Goal: Task Accomplishment & Management: Manage account settings

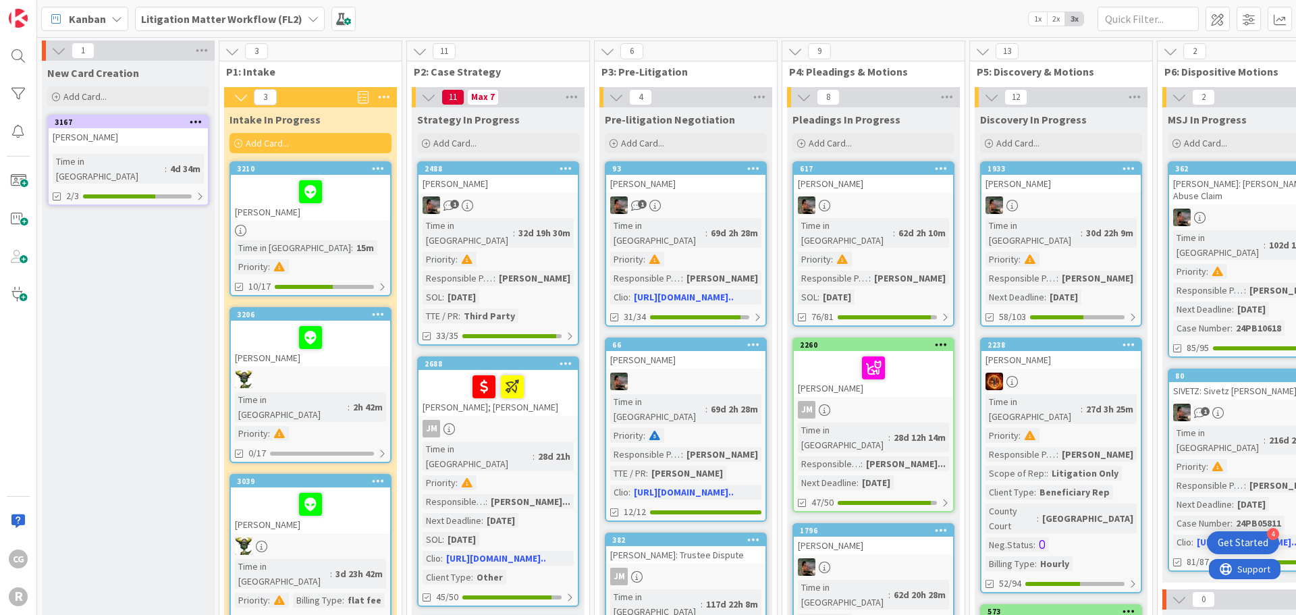
click at [355, 225] on div at bounding box center [310, 230] width 159 height 11
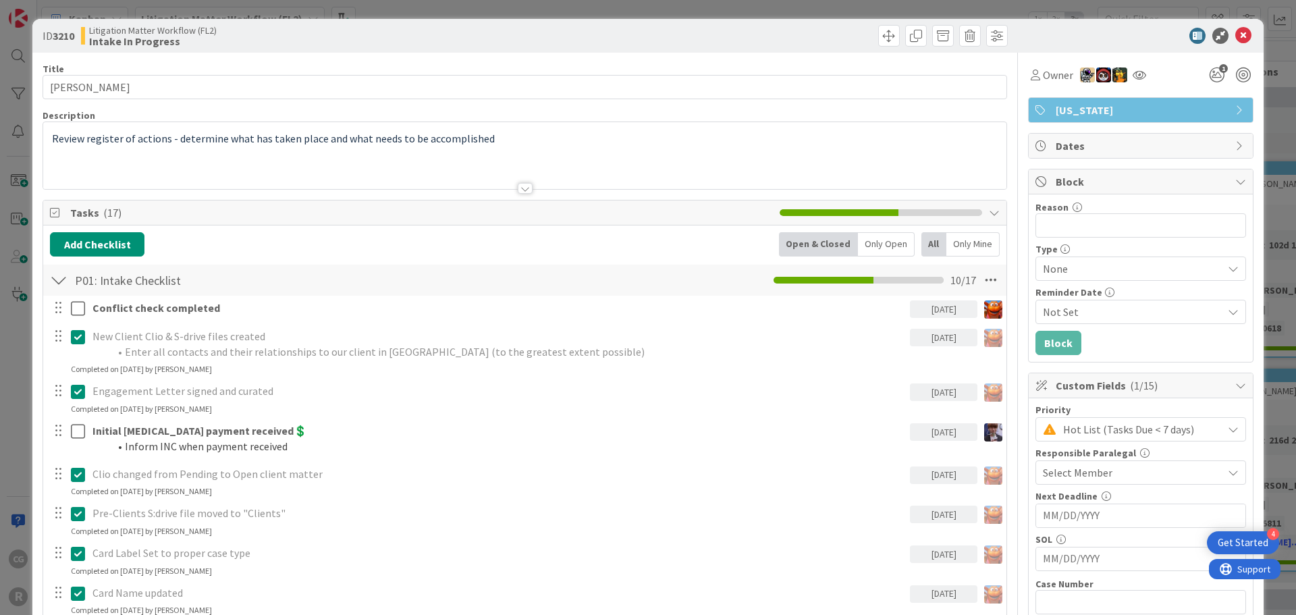
drag, startPoint x: 355, startPoint y: 225, endPoint x: 531, endPoint y: 50, distance: 247.8
click at [531, 50] on div "ID 3210 Litigation Matter Workflow (FL2) Intake In Progress" at bounding box center [648, 36] width 1232 height 34
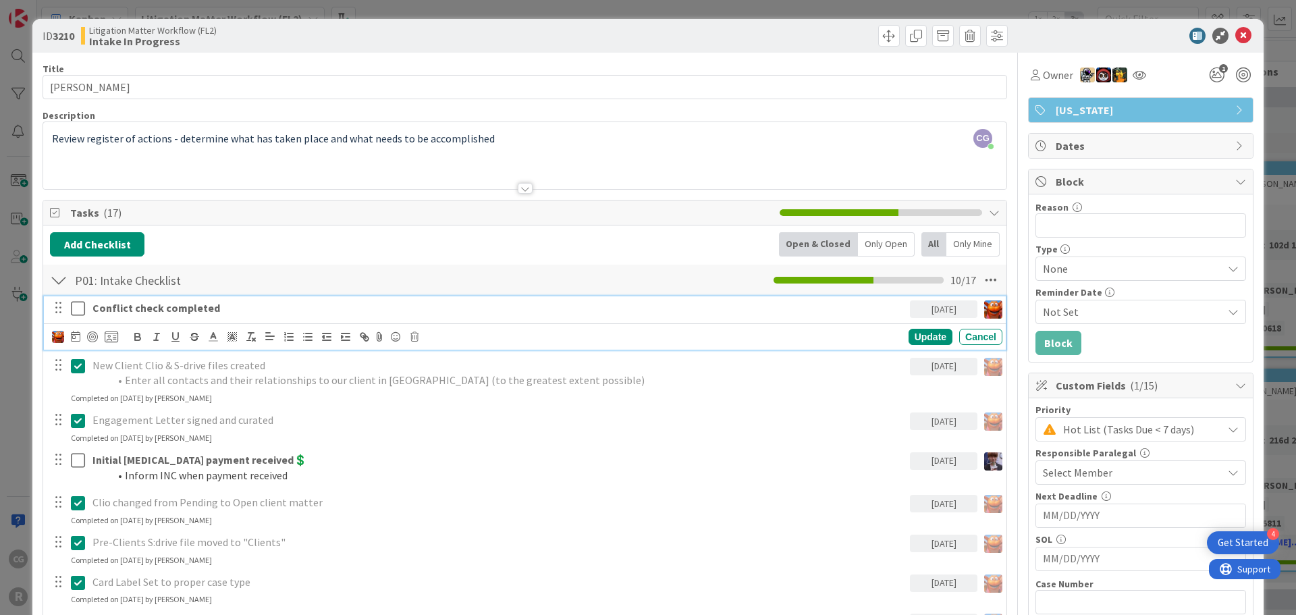
click at [159, 302] on strong "Conflict check completed" at bounding box center [156, 308] width 128 height 14
click at [88, 334] on div at bounding box center [92, 337] width 11 height 11
click at [92, 340] on div at bounding box center [92, 337] width 11 height 11
click at [96, 336] on div at bounding box center [92, 337] width 11 height 11
click at [95, 335] on div at bounding box center [92, 337] width 11 height 11
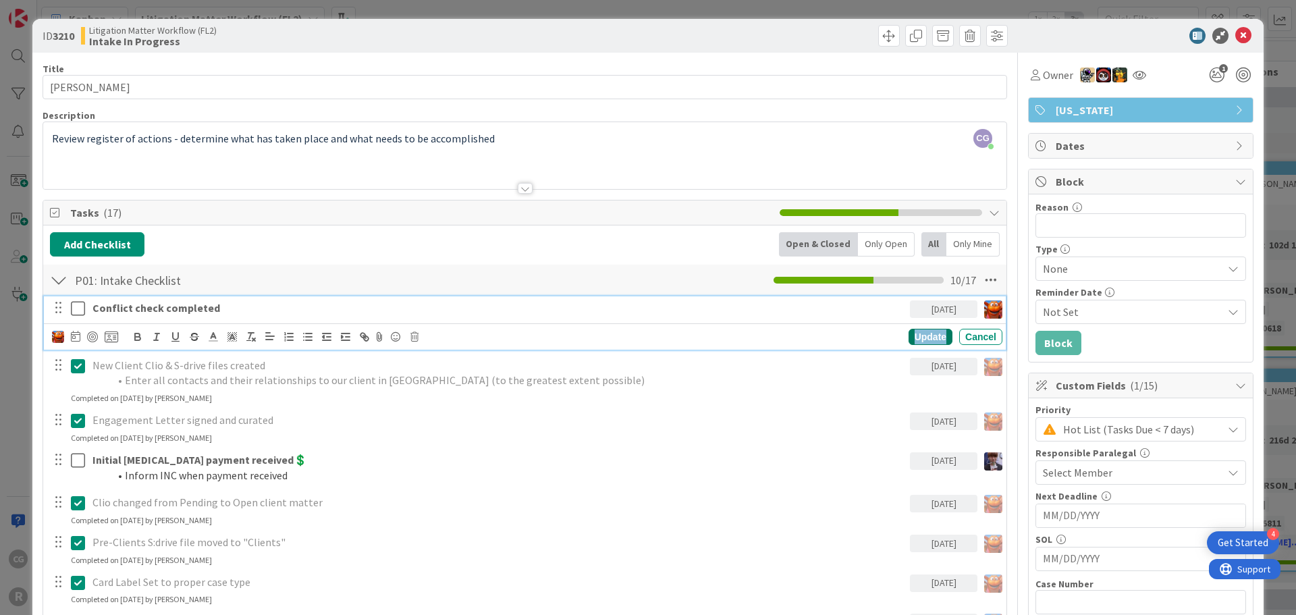
click at [922, 342] on div "Update" at bounding box center [931, 337] width 44 height 16
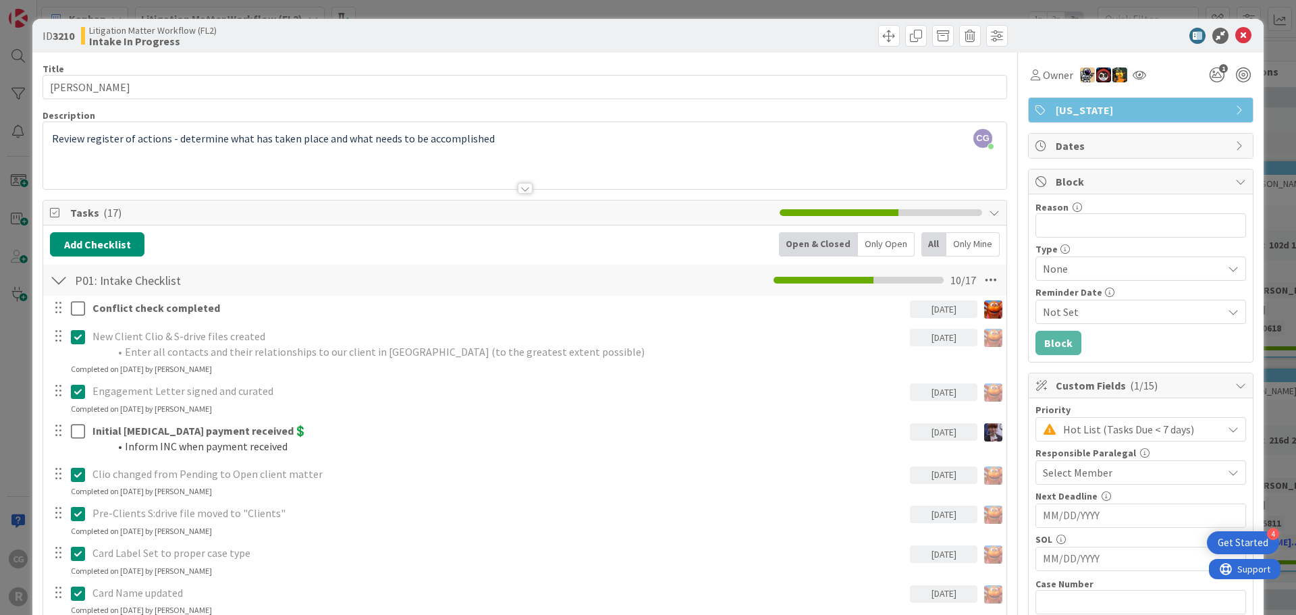
drag, startPoint x: 20, startPoint y: 9, endPoint x: 7, endPoint y: 1, distance: 14.8
click at [6, 1] on div "ID 3210 Litigation Matter Workflow (FL2) Intake In Progress Title 15 / 128 LIND…" at bounding box center [648, 307] width 1296 height 615
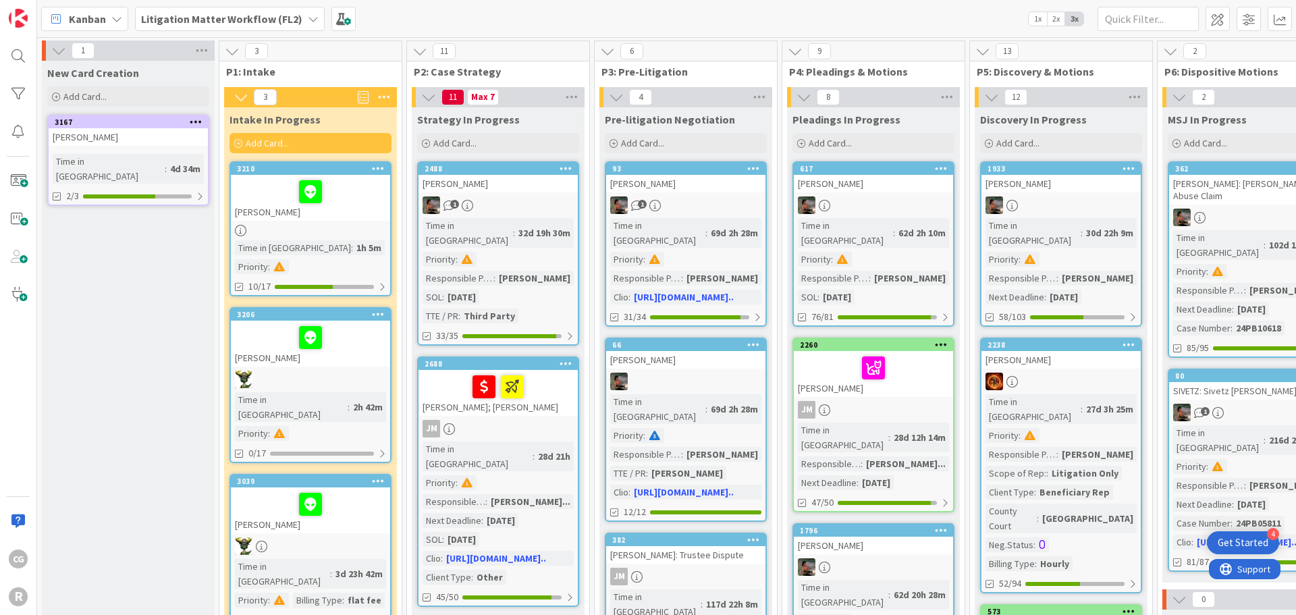
click at [355, 203] on div at bounding box center [310, 192] width 151 height 28
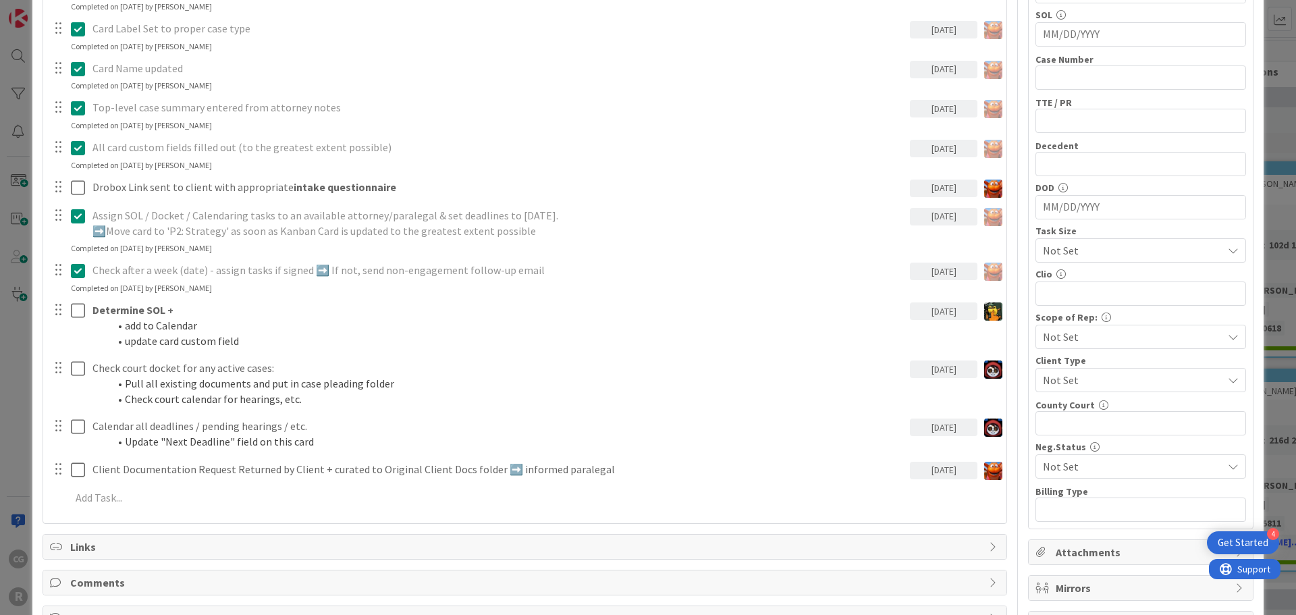
scroll to position [540, 0]
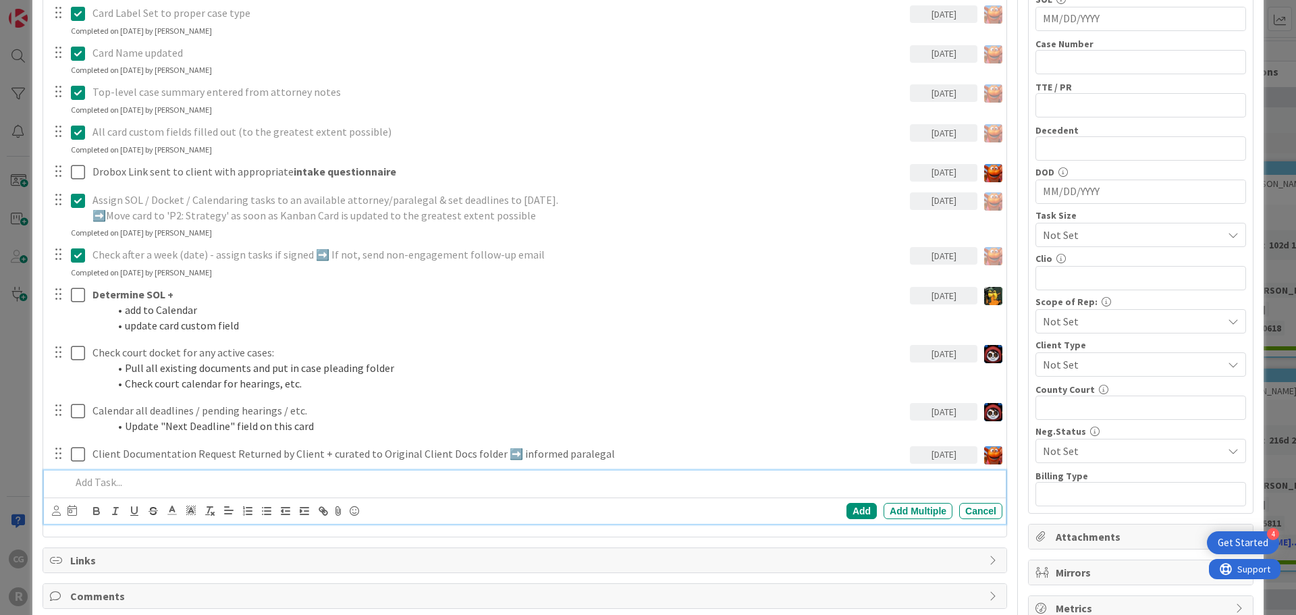
click at [121, 471] on div at bounding box center [533, 483] width 937 height 24
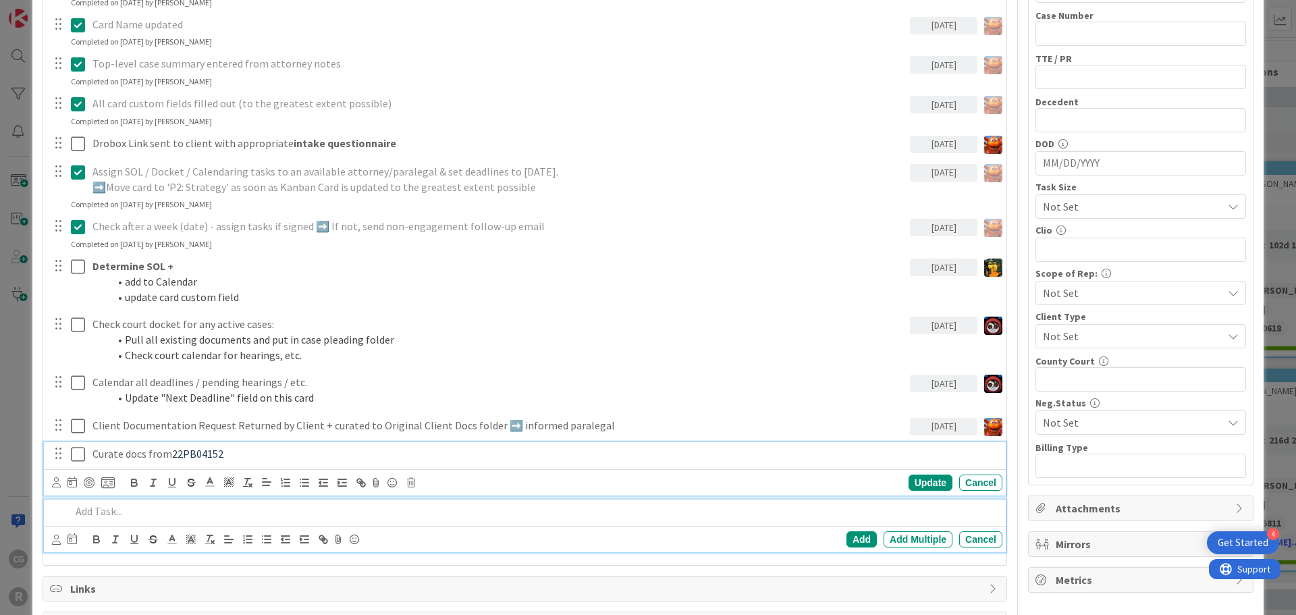
click at [251, 455] on div "Curate docs from 22PB04152 Update Cancel" at bounding box center [525, 468] width 962 height 53
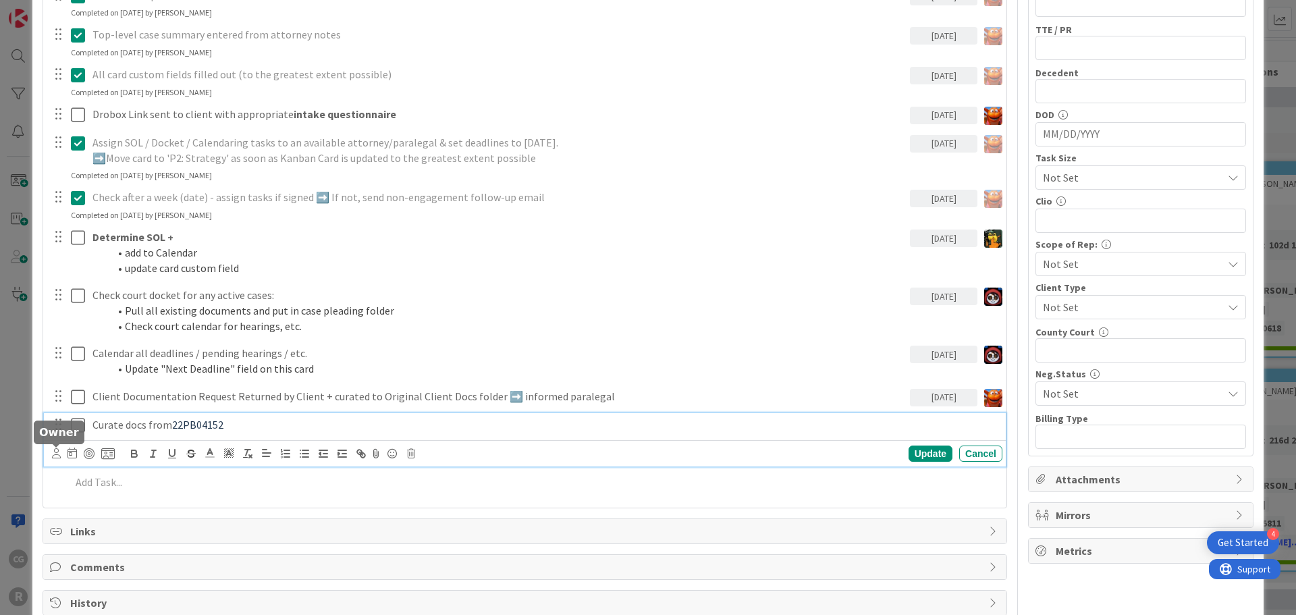
click at [51, 451] on div "Update Cancel" at bounding box center [525, 453] width 962 height 26
click at [55, 453] on icon at bounding box center [56, 453] width 9 height 10
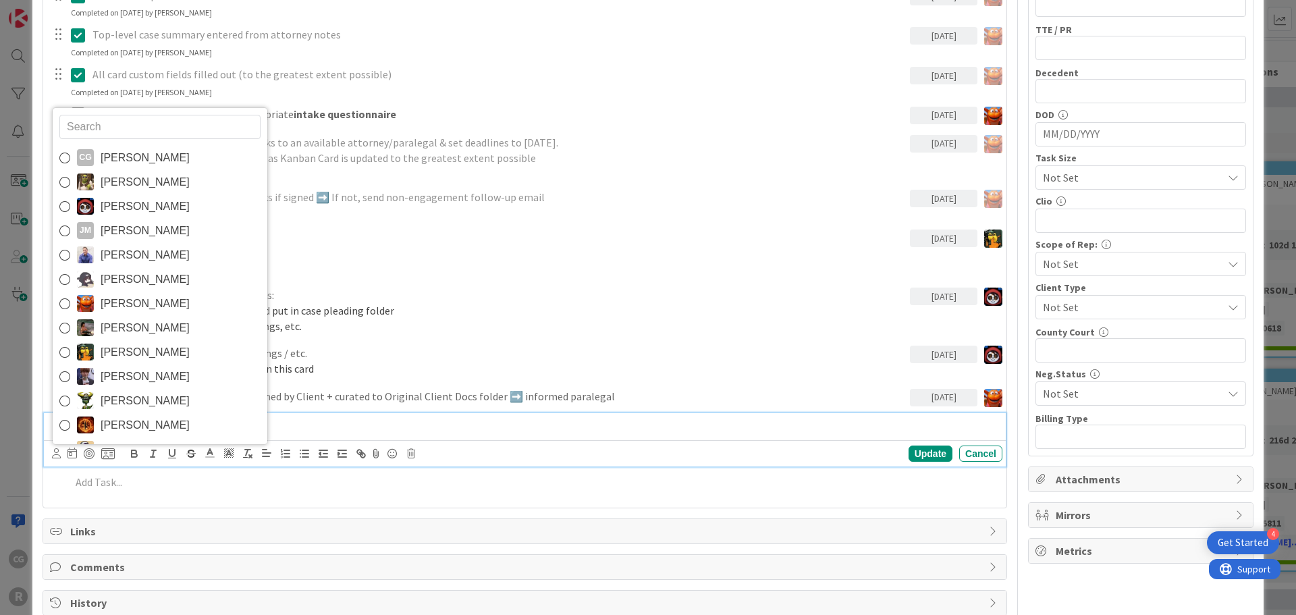
click at [141, 301] on span "[PERSON_NAME]" at bounding box center [145, 304] width 89 height 20
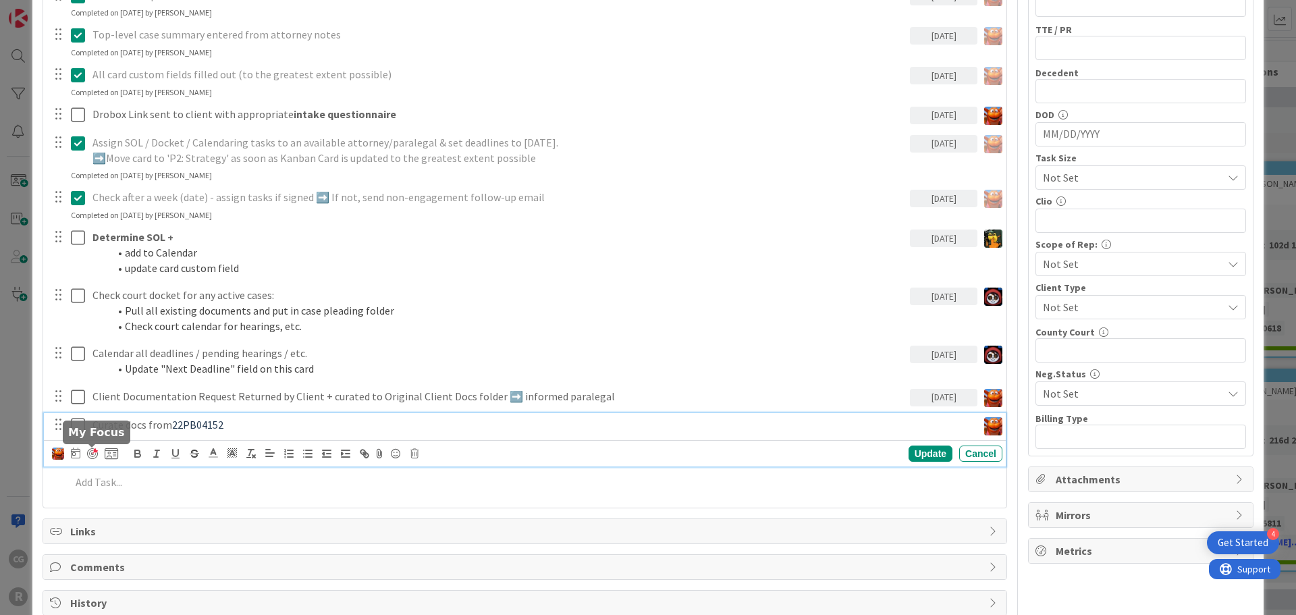
click at [92, 453] on div at bounding box center [92, 453] width 11 height 11
click at [77, 450] on icon at bounding box center [75, 453] width 9 height 11
click at [126, 570] on td "6" at bounding box center [126, 567] width 26 height 26
type input "10/06/2025"
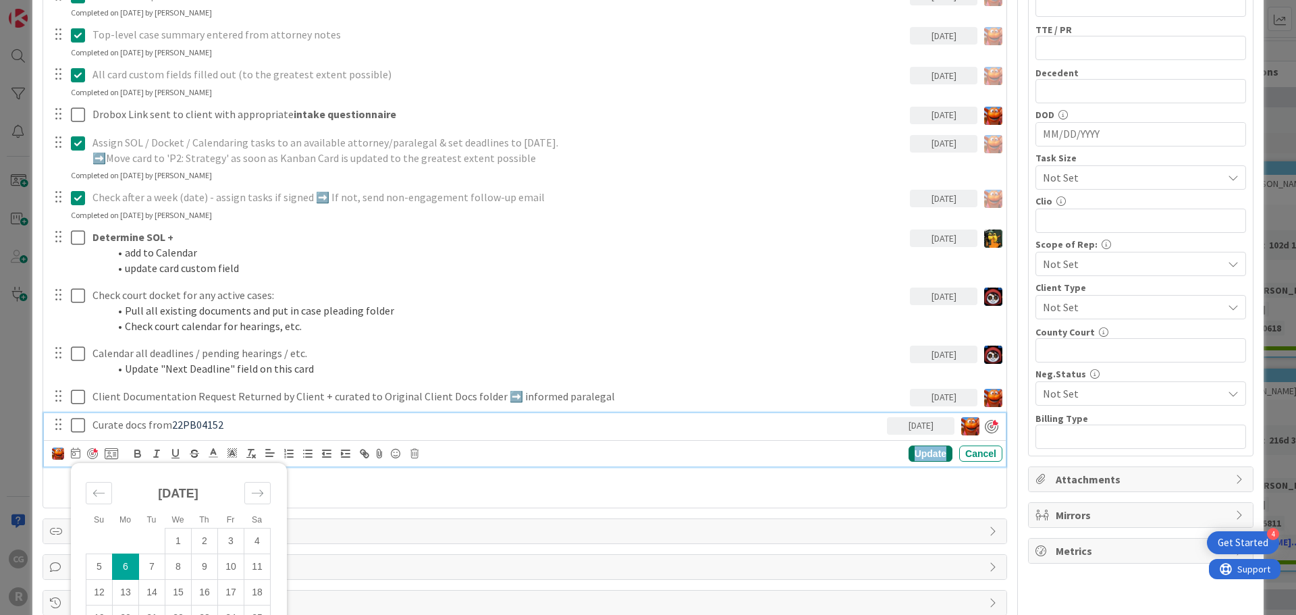
click at [909, 450] on div "Update" at bounding box center [931, 454] width 44 height 16
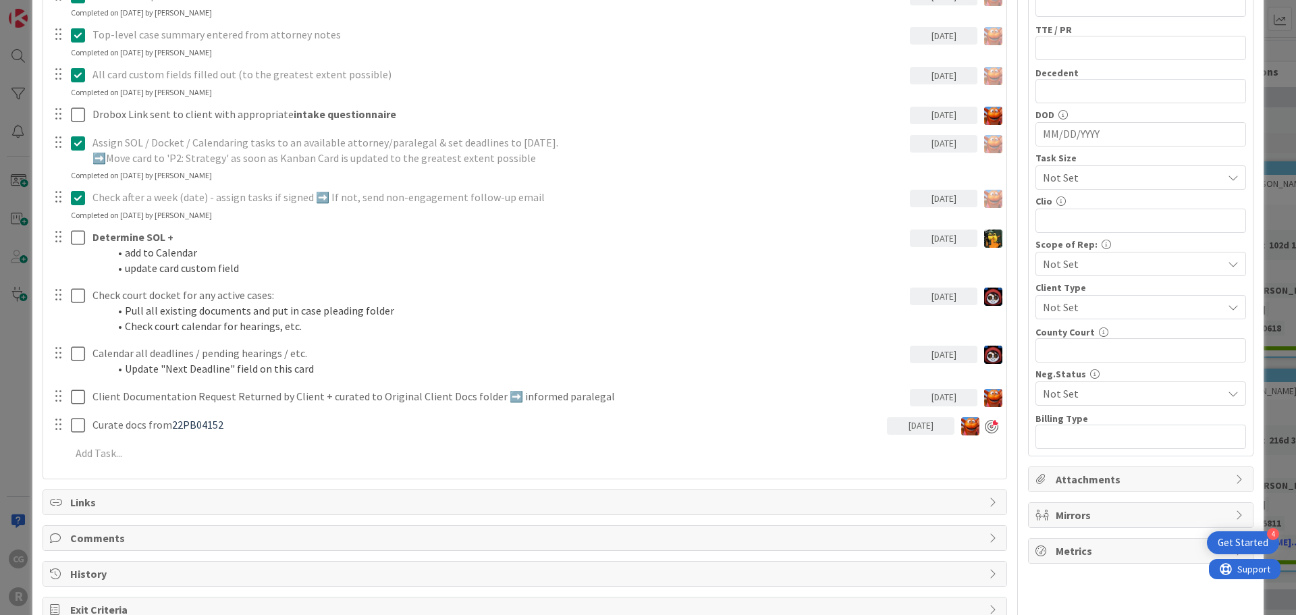
click at [21, 362] on div "ID 3210 Litigation Matter Workflow (FL2) Intake In Progress Title 15 / 128 LIND…" at bounding box center [648, 307] width 1296 height 615
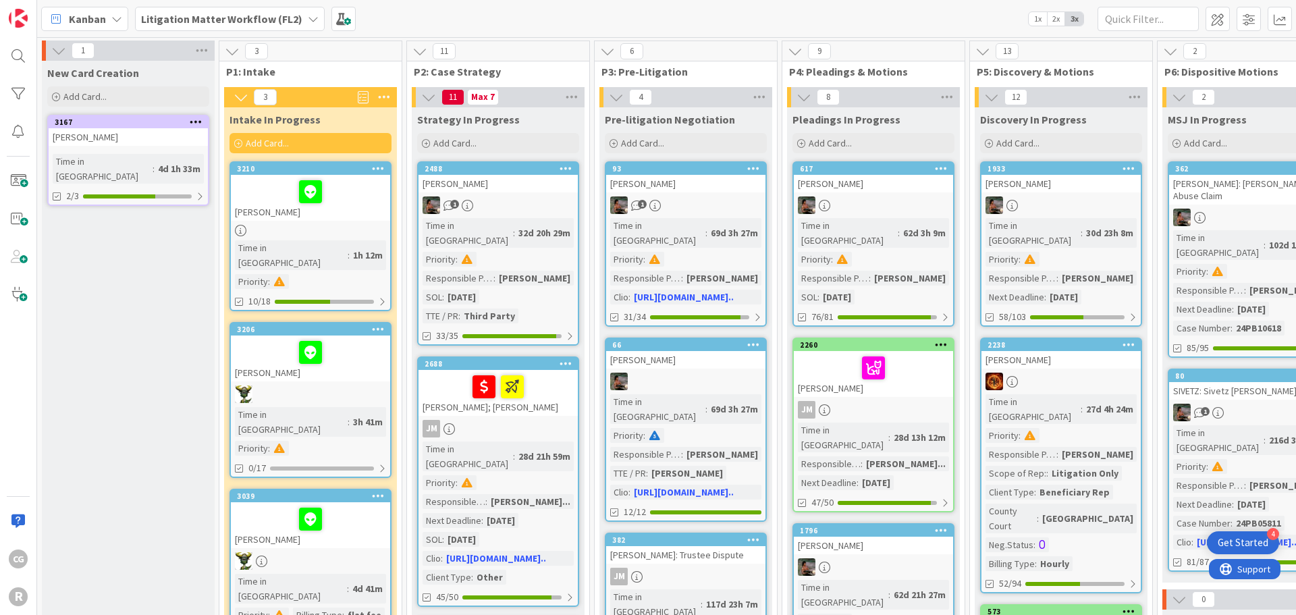
click at [344, 233] on div at bounding box center [310, 230] width 159 height 11
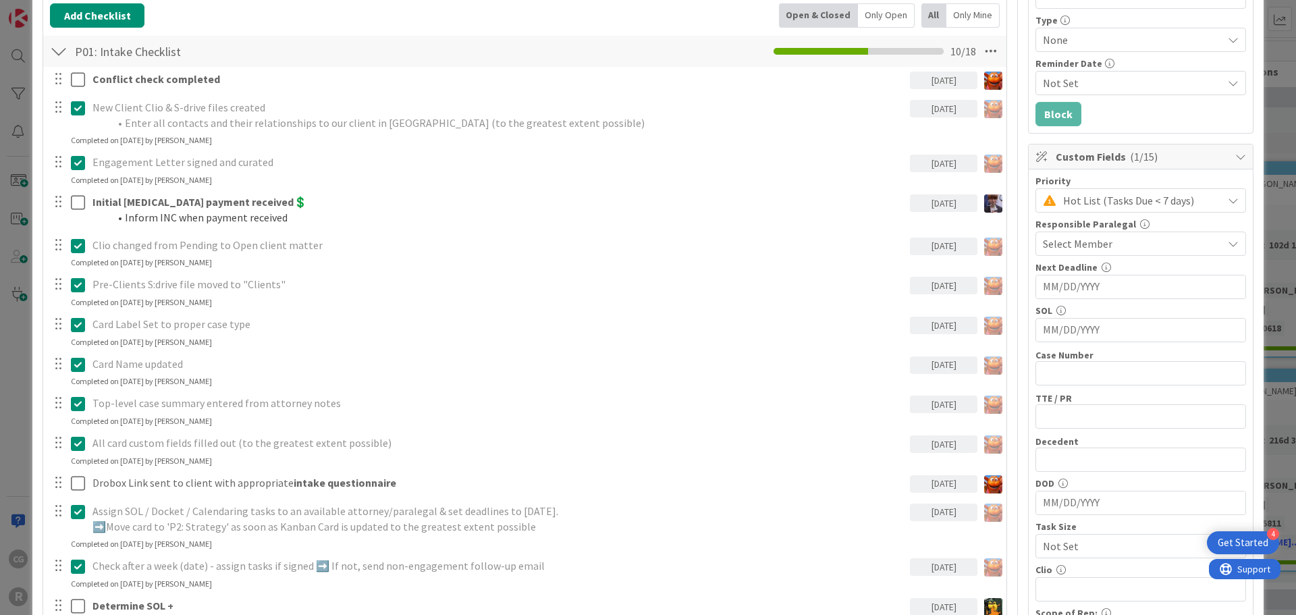
scroll to position [26, 0]
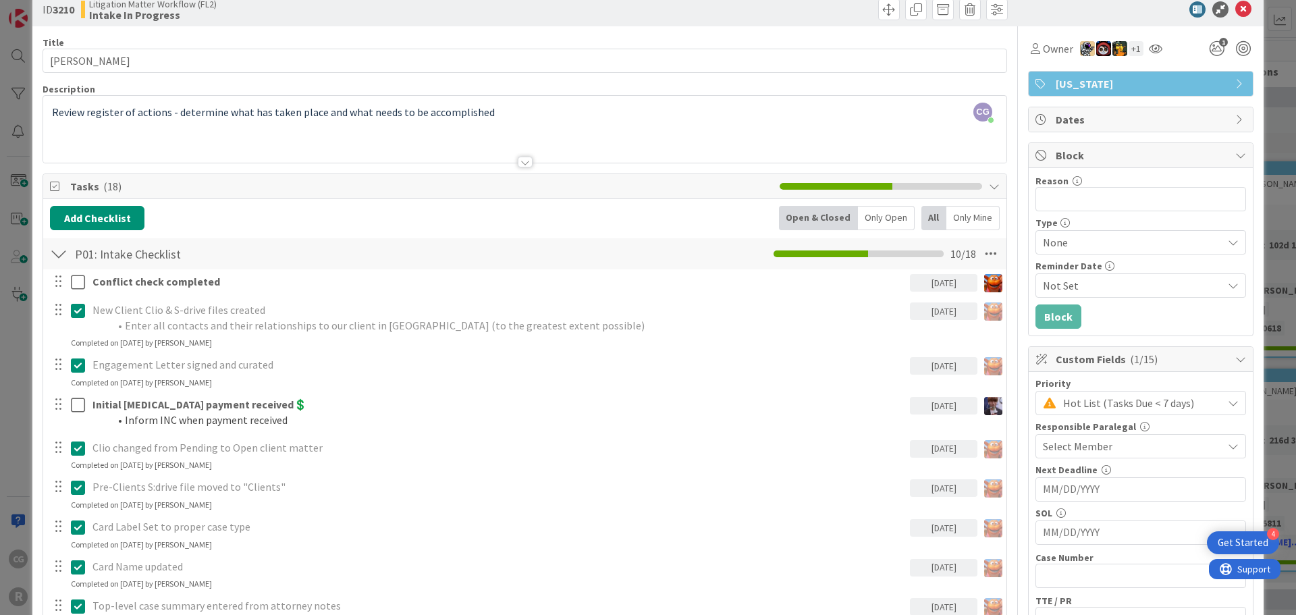
click at [502, 116] on div "CG Casandra Garcia Lopez just joined Review register of actions - determine wha…" at bounding box center [524, 129] width 963 height 67
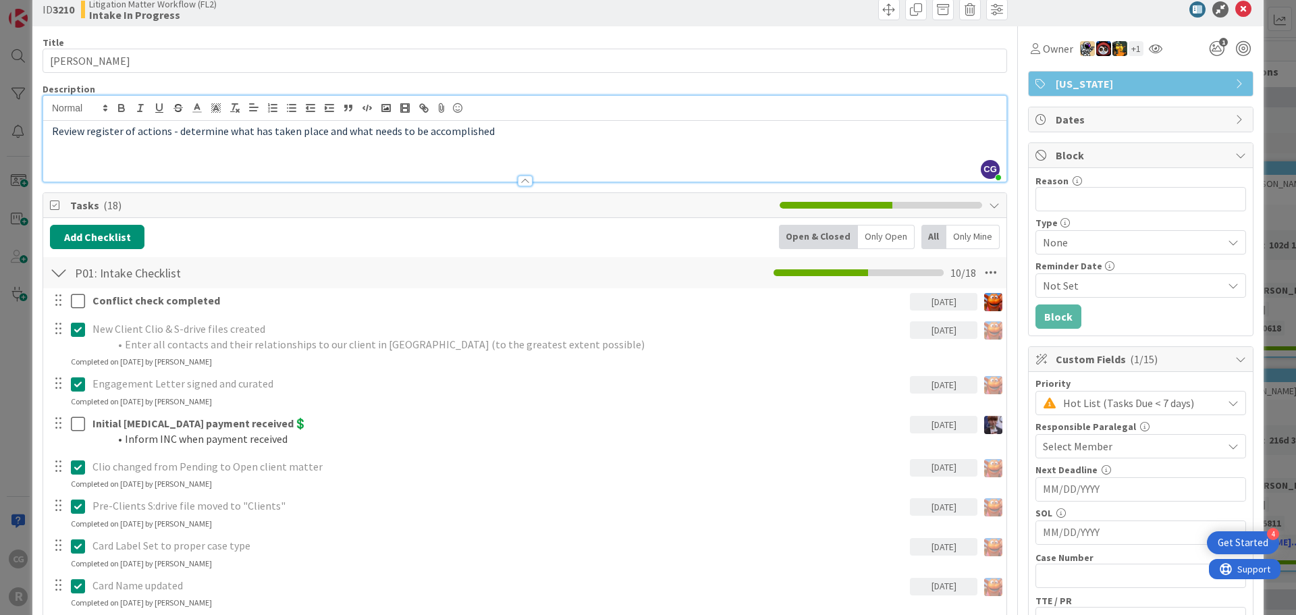
click at [1, 152] on div "ID 3210 Litigation Matter Workflow (FL2) Intake In Progress Title 15 / 128 LIND…" at bounding box center [648, 307] width 1296 height 615
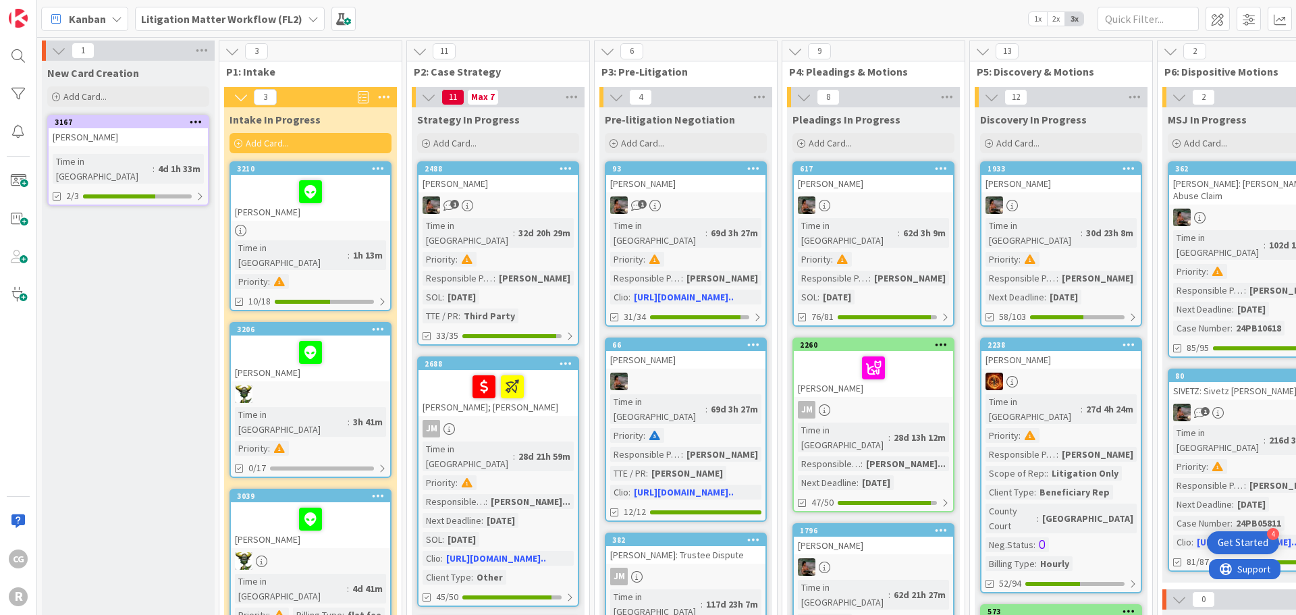
click at [147, 136] on div "UNDERHILL, Lisa" at bounding box center [128, 137] width 159 height 18
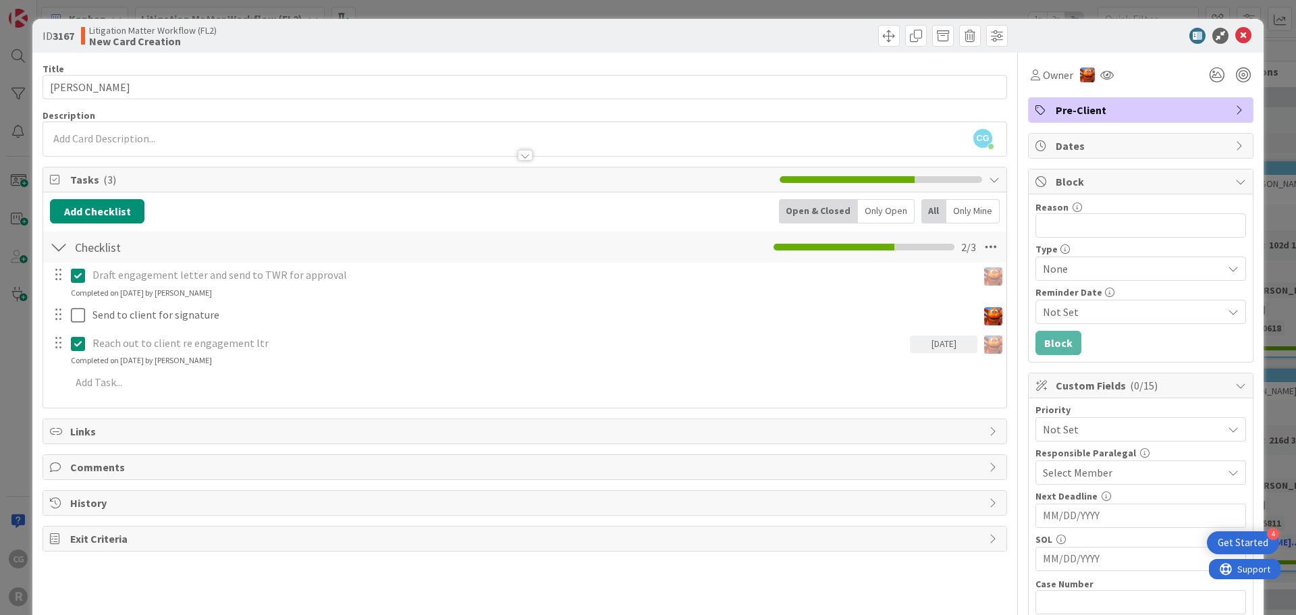
click at [20, 233] on div "ID 3167 Litigation Matter Workflow (FL2) New Card Creation Title 15 / 128 UNDER…" at bounding box center [648, 307] width 1296 height 615
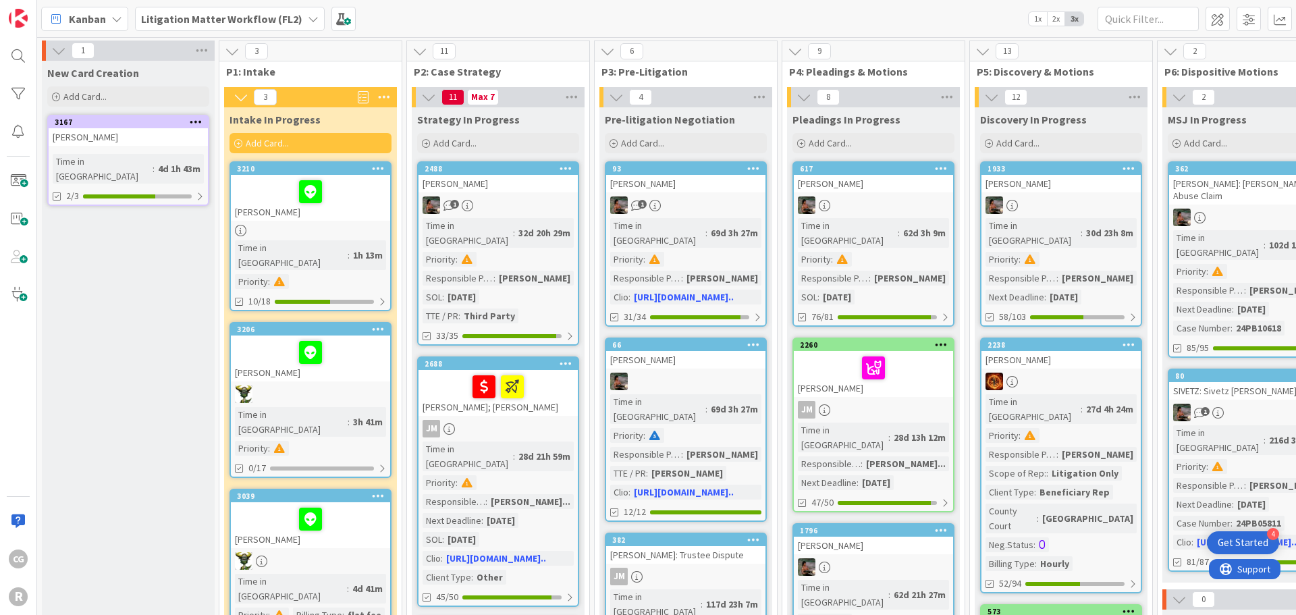
click at [348, 237] on div "3210 LINDBECK, Lance Time in Column : 1h 13m Priority : 10/18" at bounding box center [311, 236] width 162 height 150
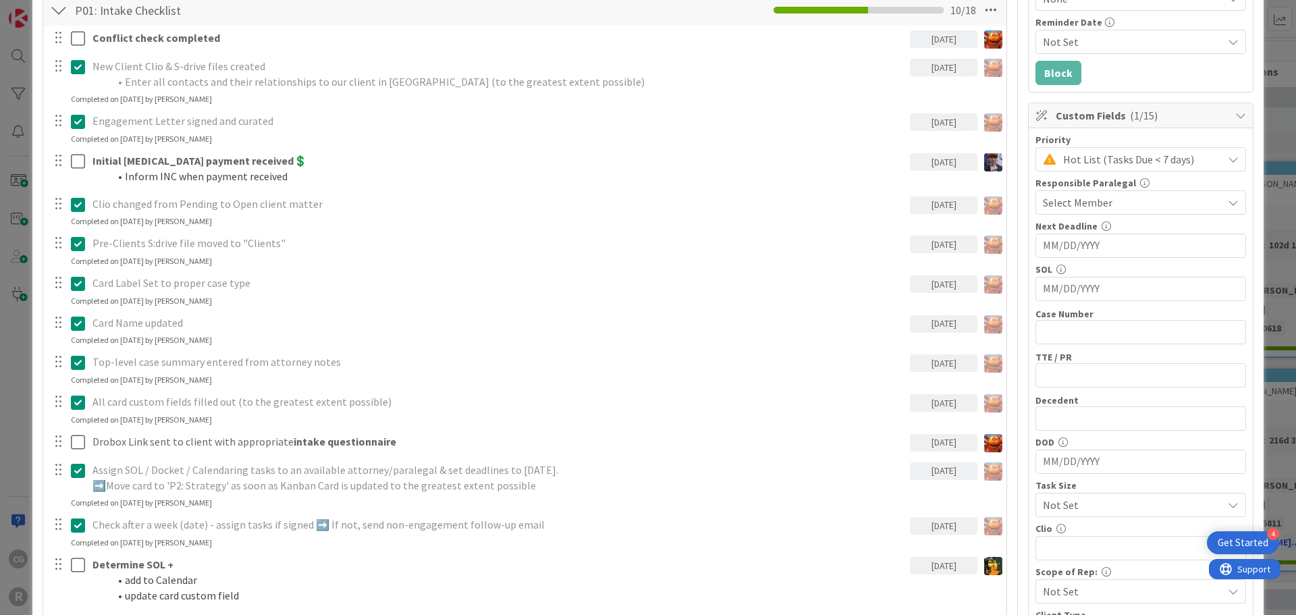
click at [11, 290] on div "ID 3210 Litigation Matter Workflow (FL2) Intake In Progress Title 15 / 128 LIND…" at bounding box center [648, 307] width 1296 height 615
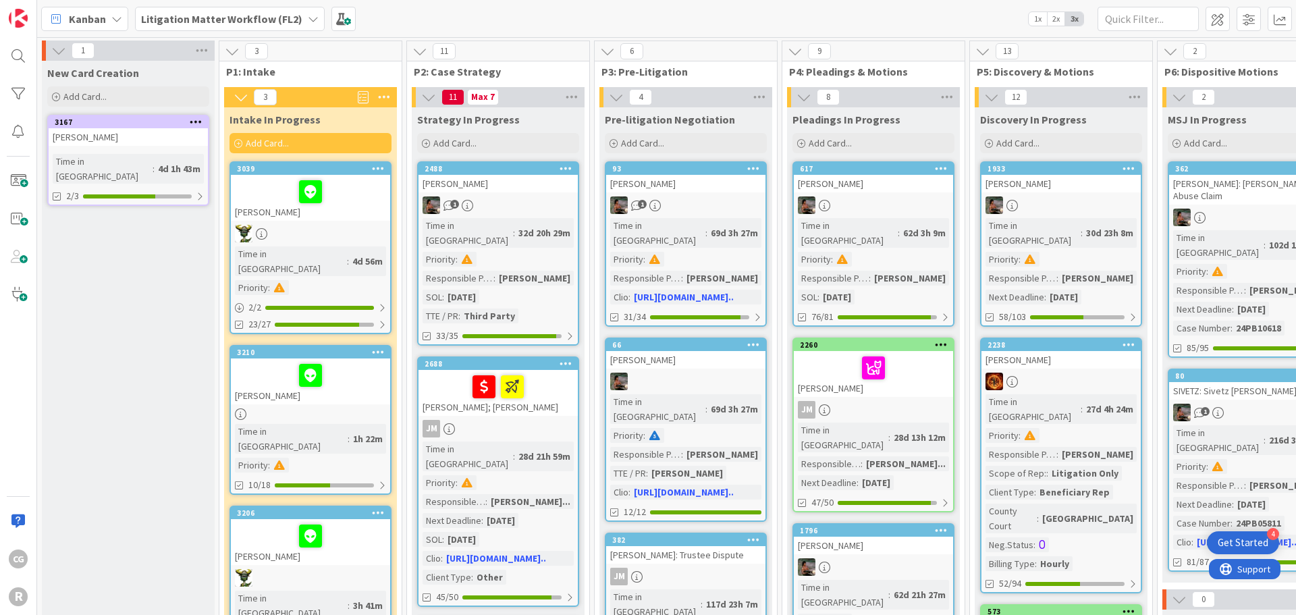
click at [92, 19] on span "Kanban" at bounding box center [87, 19] width 37 height 16
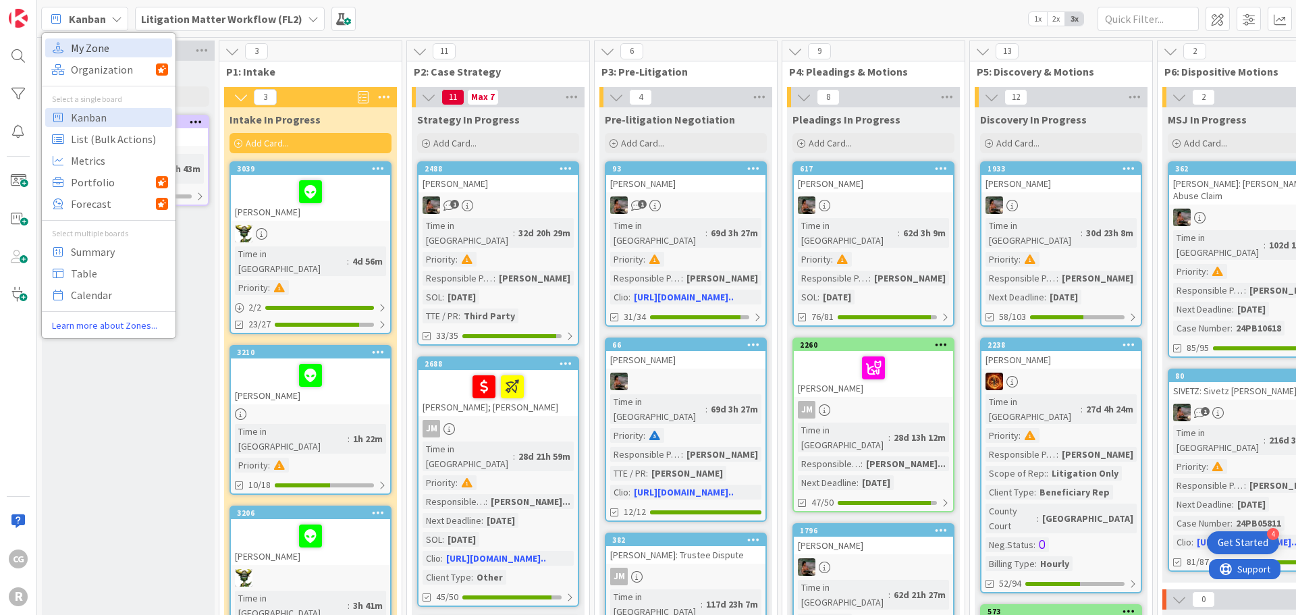
click at [92, 47] on span "My Zone" at bounding box center [119, 48] width 97 height 20
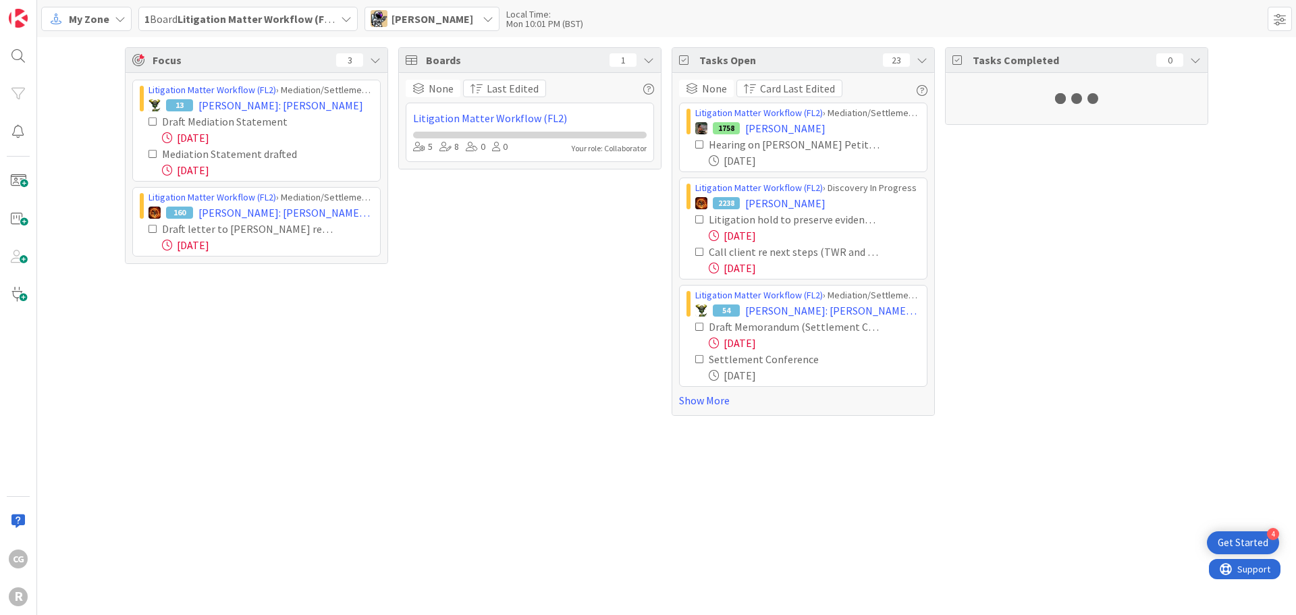
click at [409, 26] on span "Tyler McDonald" at bounding box center [433, 19] width 82 height 16
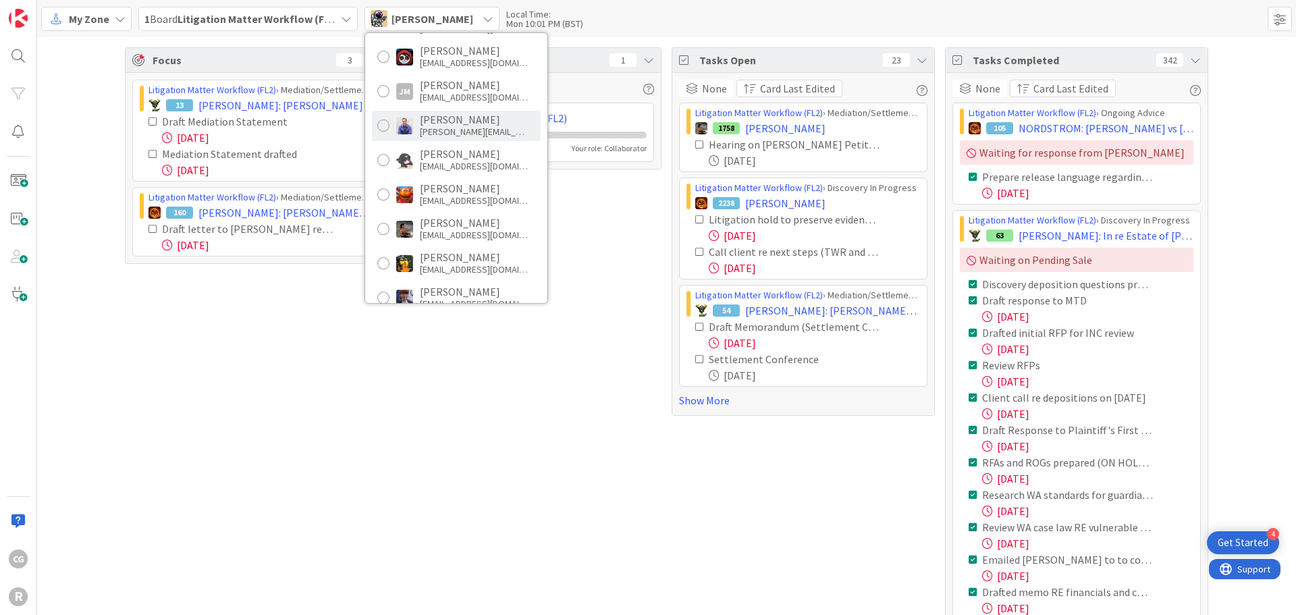
scroll to position [135, 0]
click at [435, 203] on div "kadams@reutercorbett.com" at bounding box center [474, 200] width 108 height 12
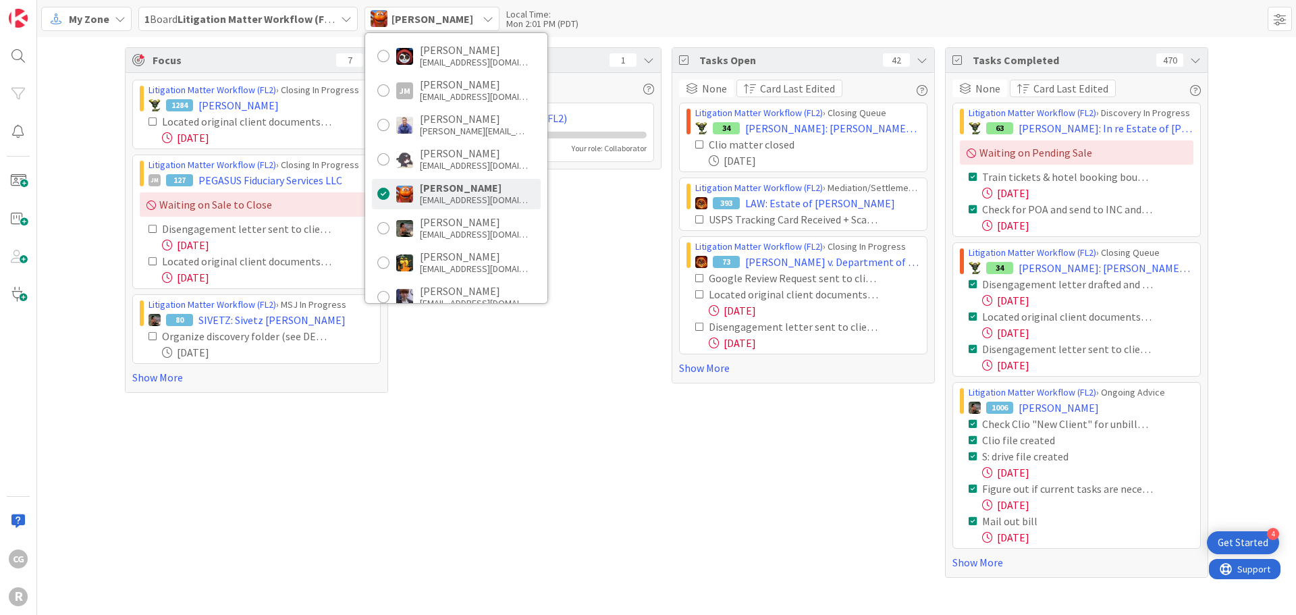
click at [502, 365] on div "Boards 1 None Last Edited Litigation Matter Workflow (FL2) 5 8 0 0 Your role: C…" at bounding box center [529, 312] width 263 height 531
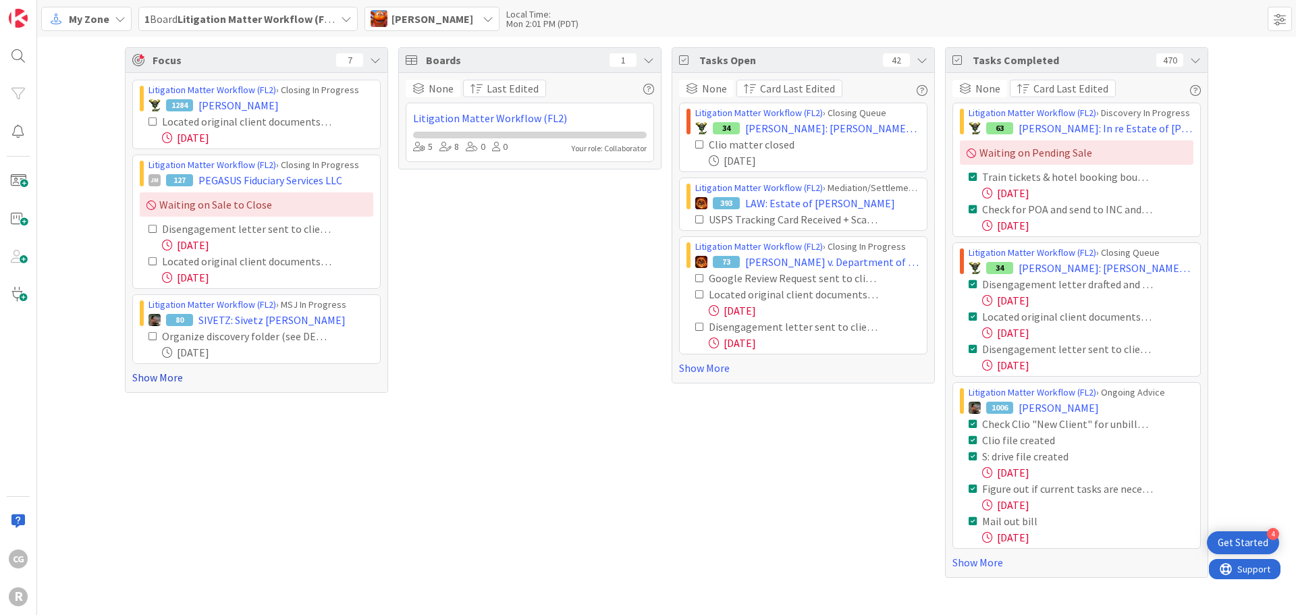
click at [170, 382] on link "Show More" at bounding box center [256, 377] width 248 height 16
